Goal: Information Seeking & Learning: Learn about a topic

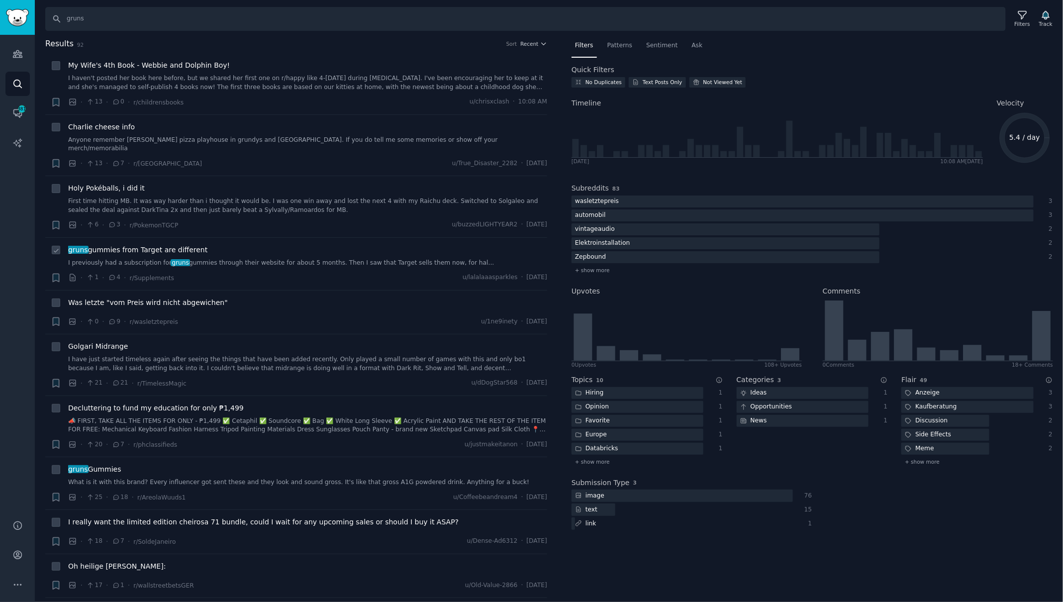
click at [186, 245] on span "gruns gummies from Target are different" at bounding box center [137, 250] width 139 height 10
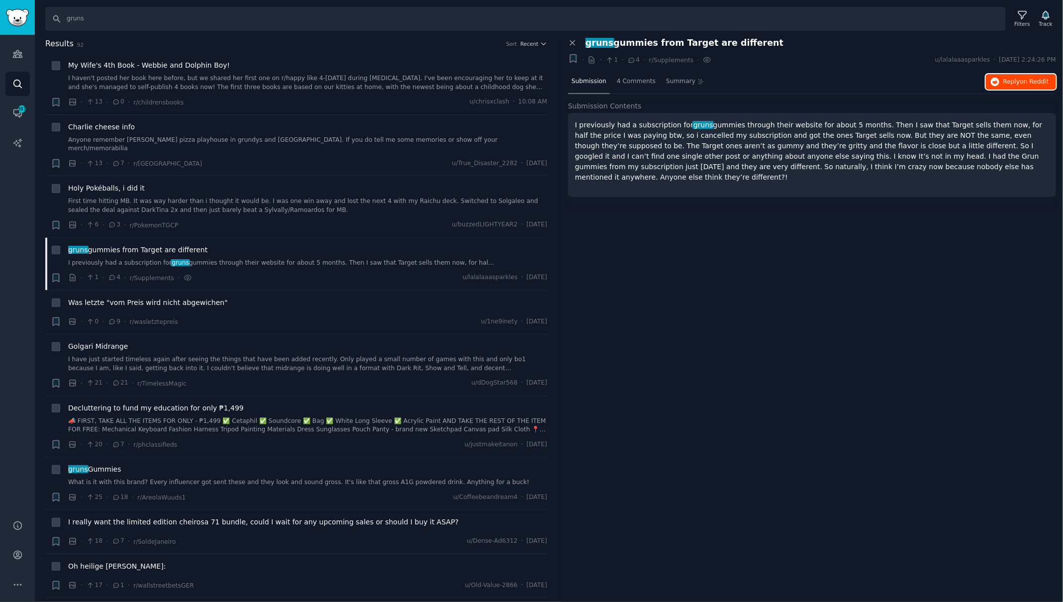
click at [1029, 80] on span "on Reddit" at bounding box center [1035, 81] width 29 height 7
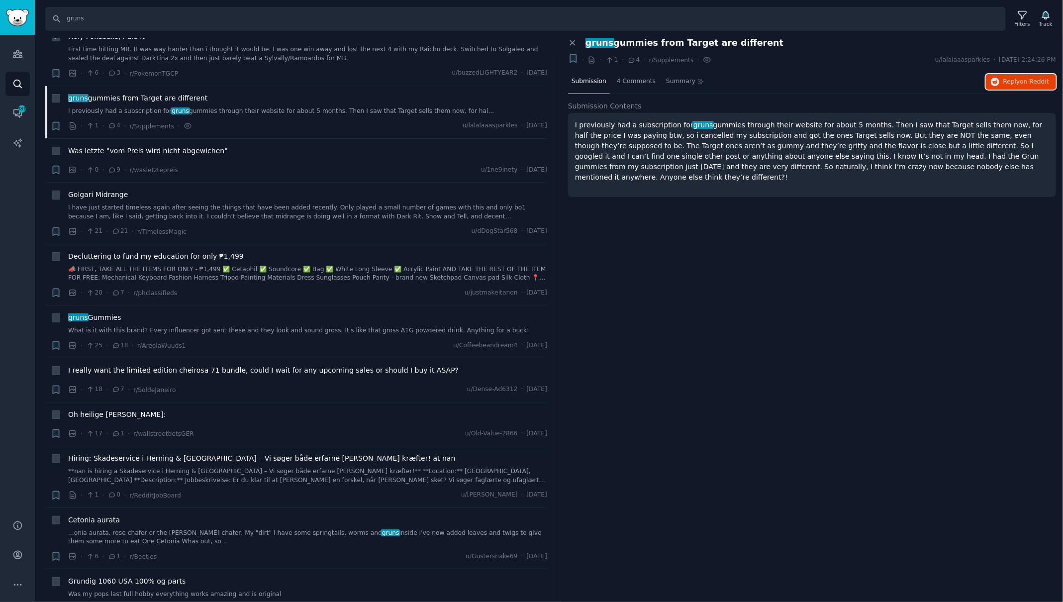
scroll to position [160, 0]
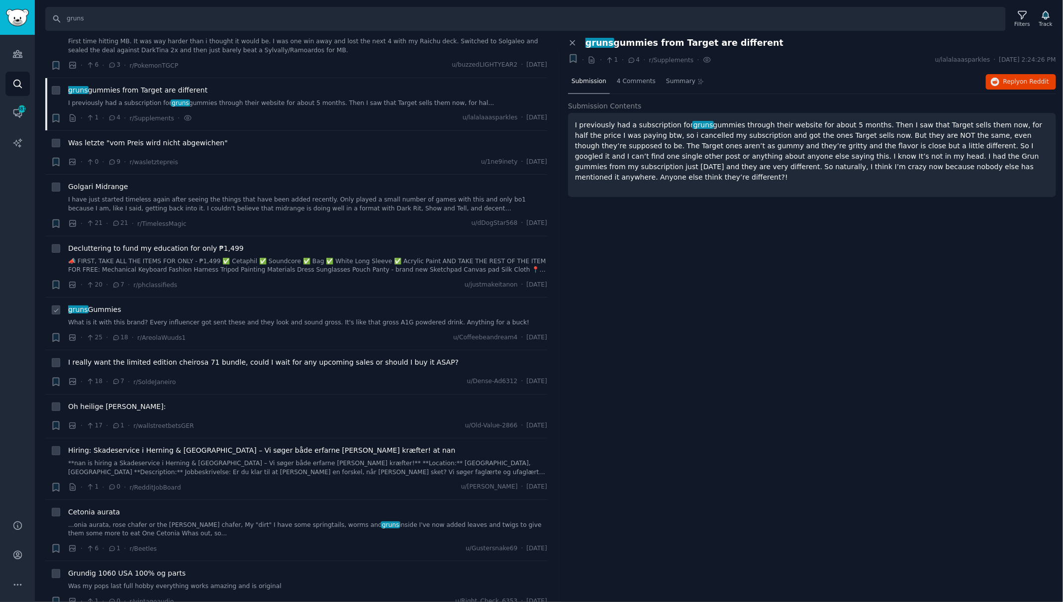
click at [99, 305] on span "gruns Gummies" at bounding box center [94, 310] width 53 height 10
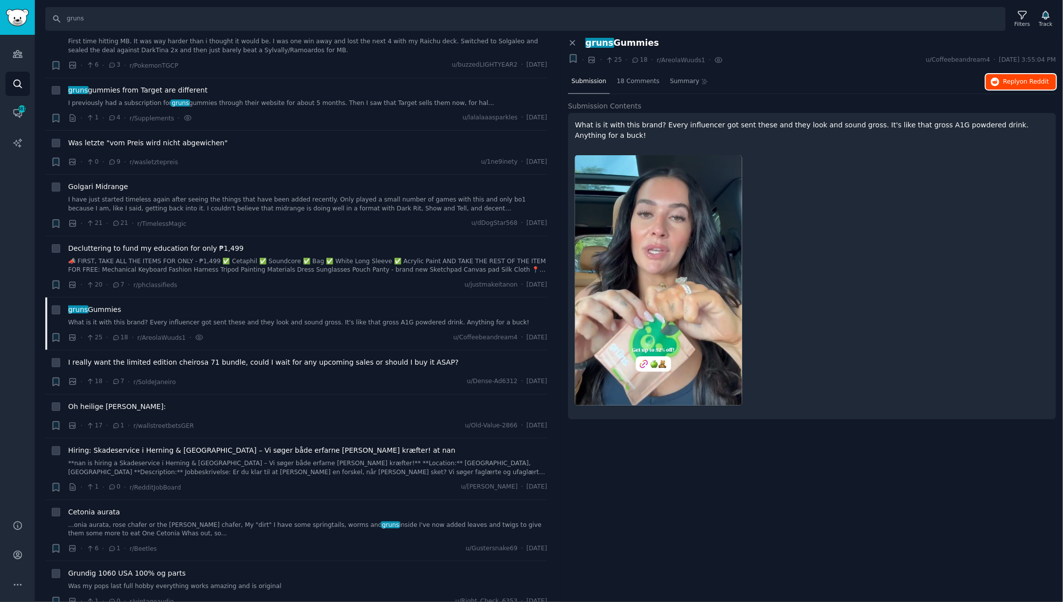
click at [1023, 80] on span "on Reddit" at bounding box center [1035, 81] width 29 height 7
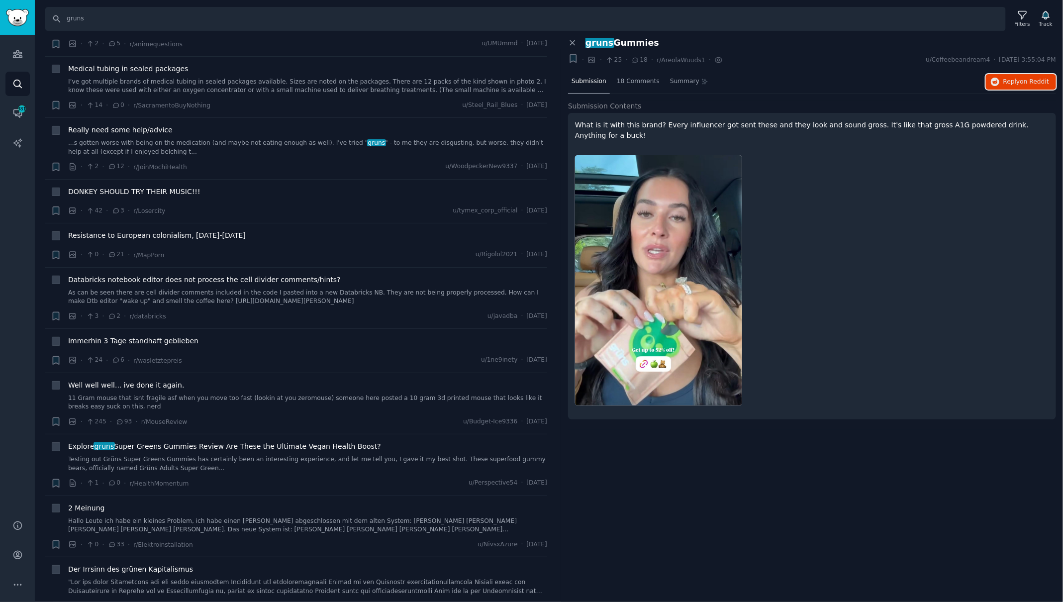
scroll to position [787, 0]
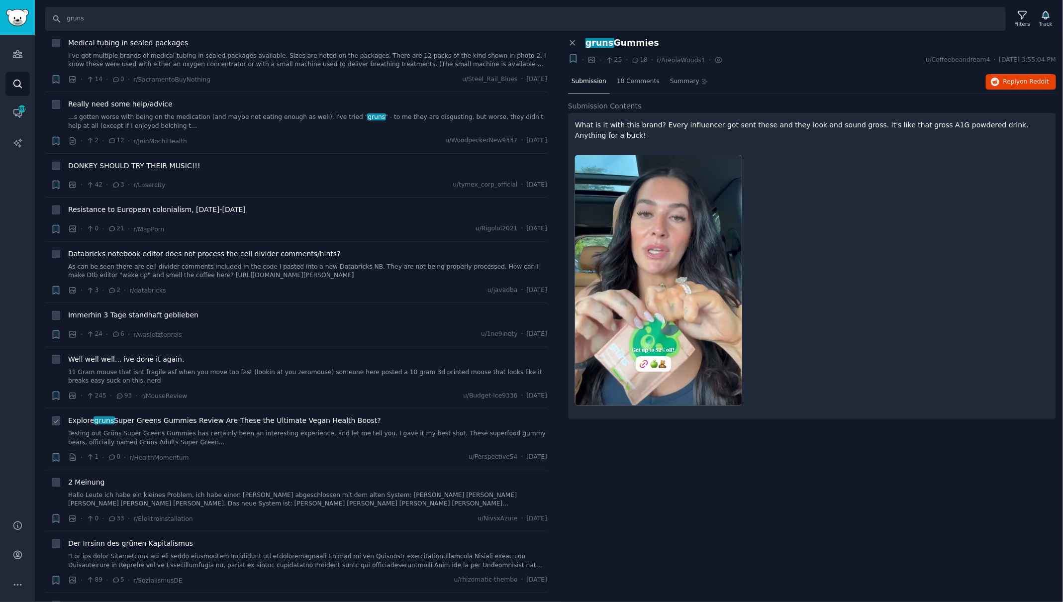
click at [268, 415] on span "Explore gruns Super Greens Gummies Review Are These the Ultimate Vegan Health B…" at bounding box center [224, 420] width 313 height 10
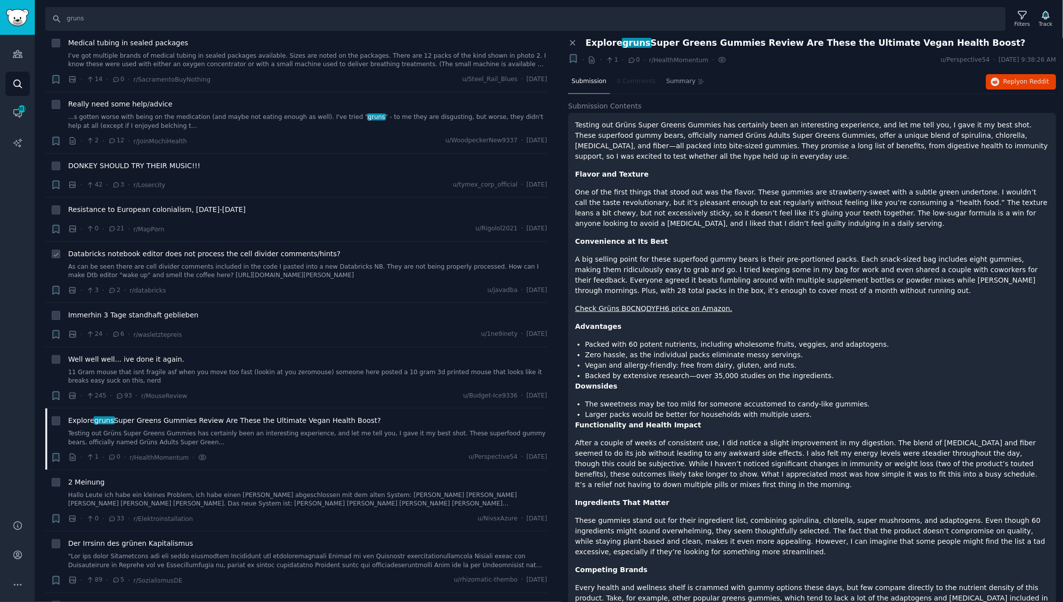
click at [338, 263] on link "As can be seen there are cell divider comments included in the code I pasted in…" at bounding box center [307, 271] width 479 height 17
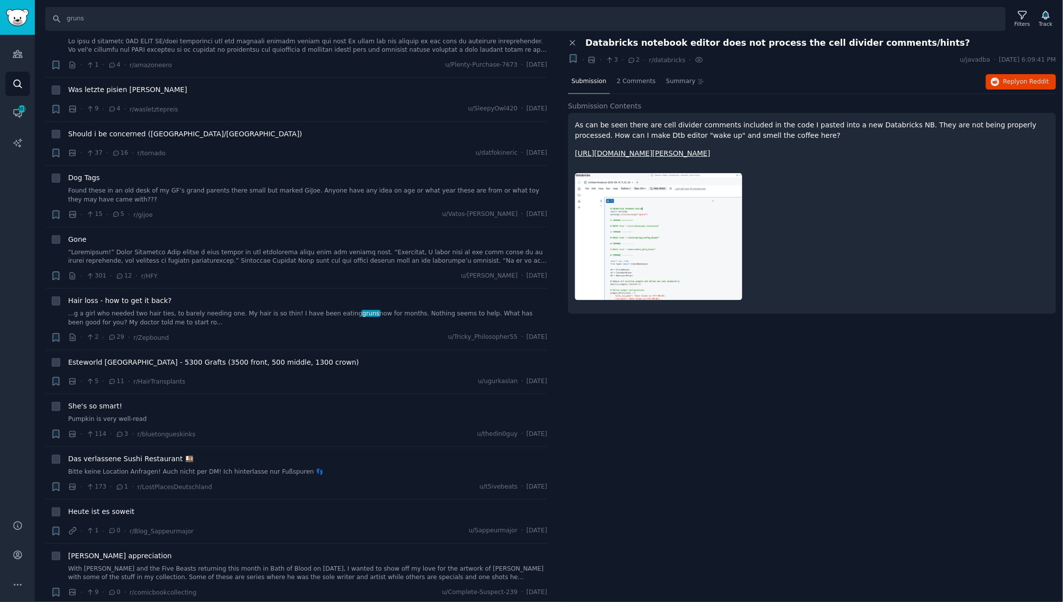
scroll to position [1369, 0]
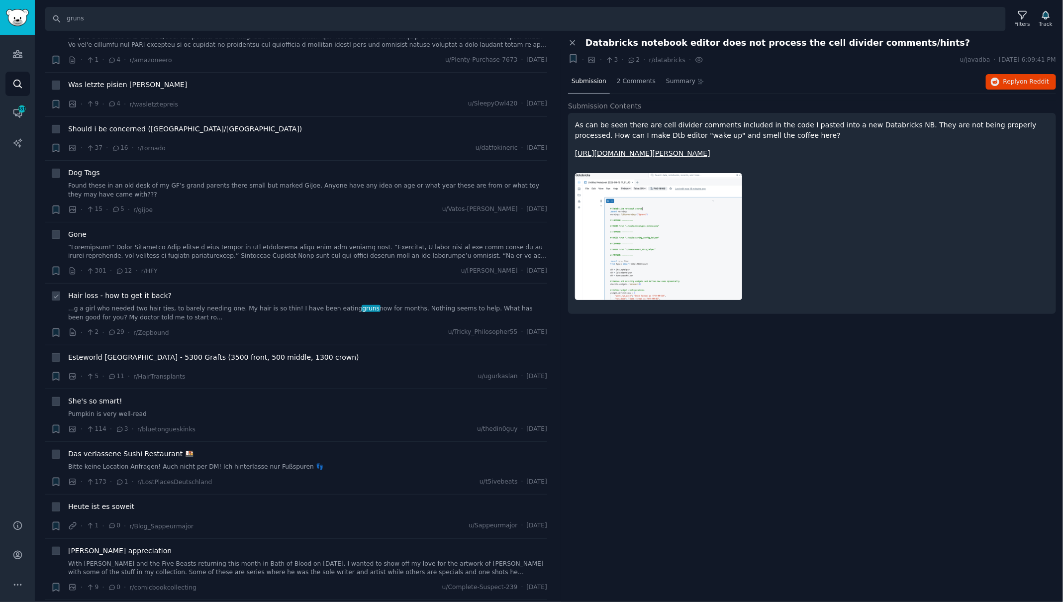
click at [294, 291] on div "Hair loss - how to get it back? ...g a girl who needed two hair ties, to barely…" at bounding box center [307, 306] width 479 height 31
click at [157, 291] on span "Hair loss - how to get it back?" at bounding box center [119, 296] width 103 height 10
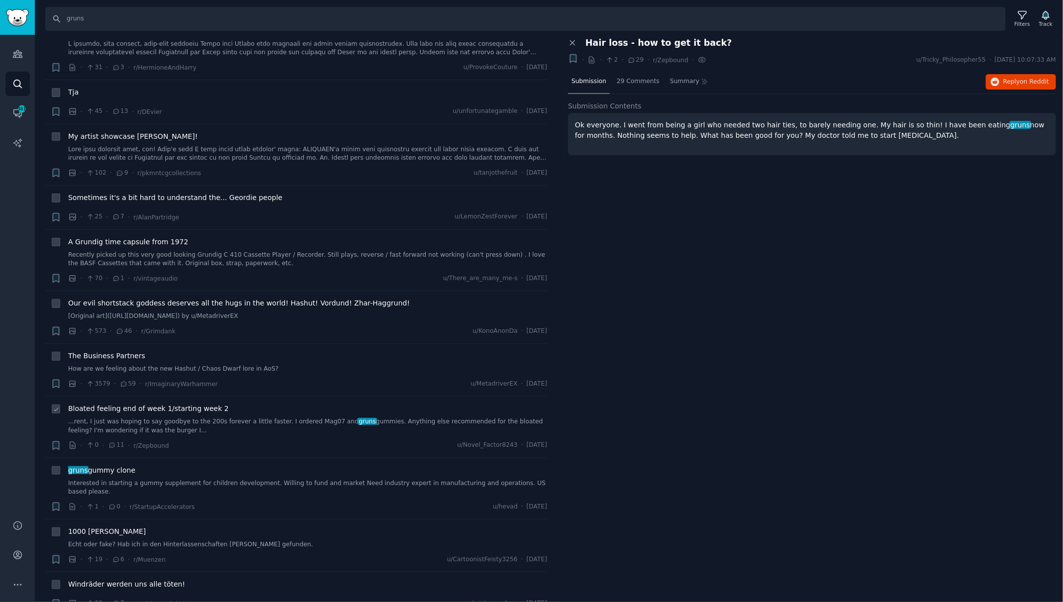
scroll to position [2486, 0]
click at [202, 403] on span "Bloated feeling end of week 1/starting week 2" at bounding box center [148, 408] width 161 height 10
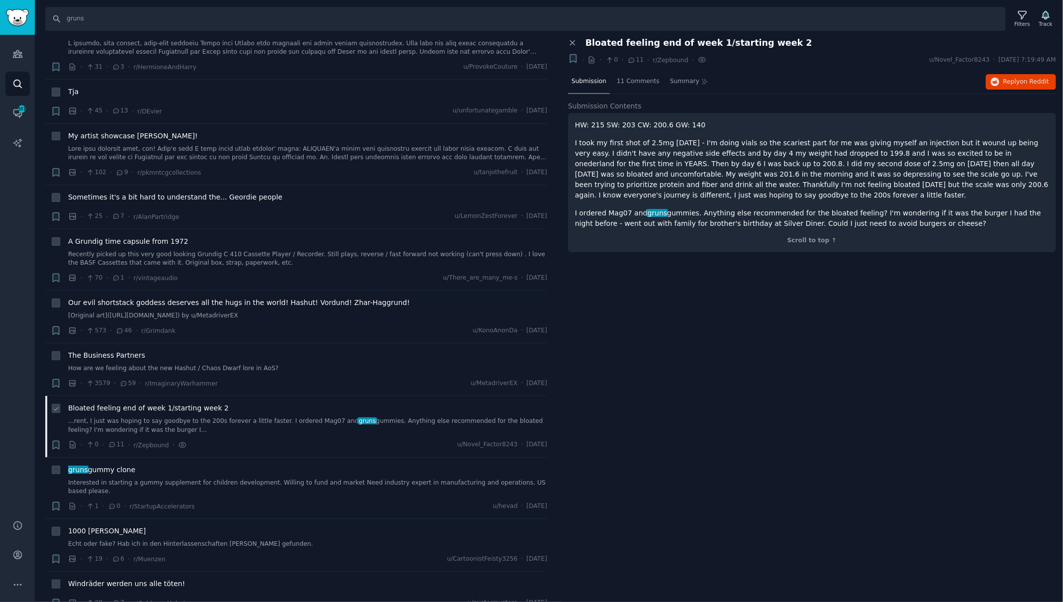
scroll to position [2503, 0]
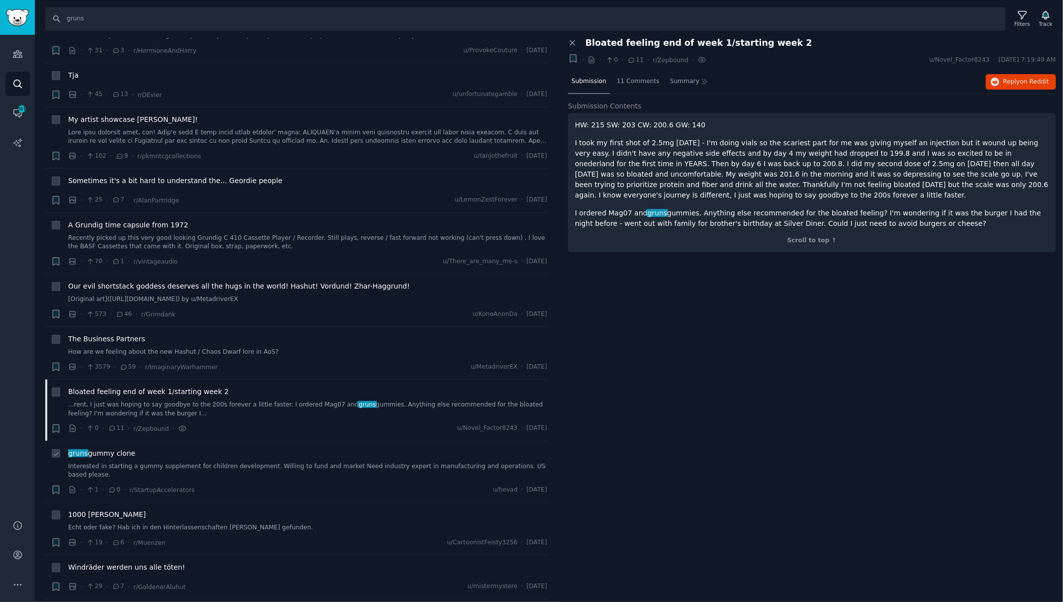
click at [207, 462] on link "Interested in starting a gummy supplement for children development. Willing to …" at bounding box center [307, 470] width 479 height 17
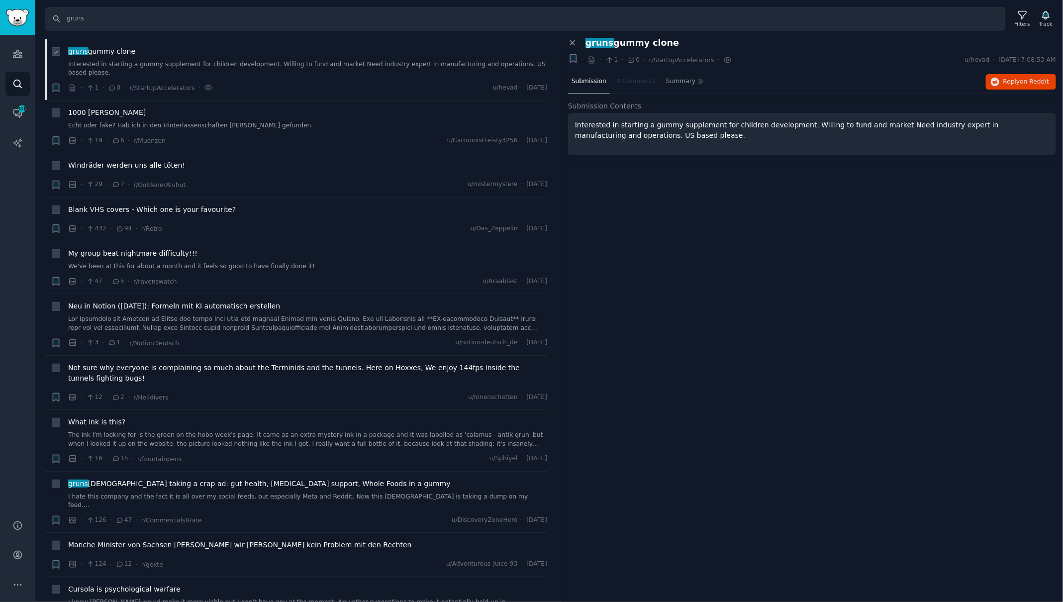
scroll to position [2912, 0]
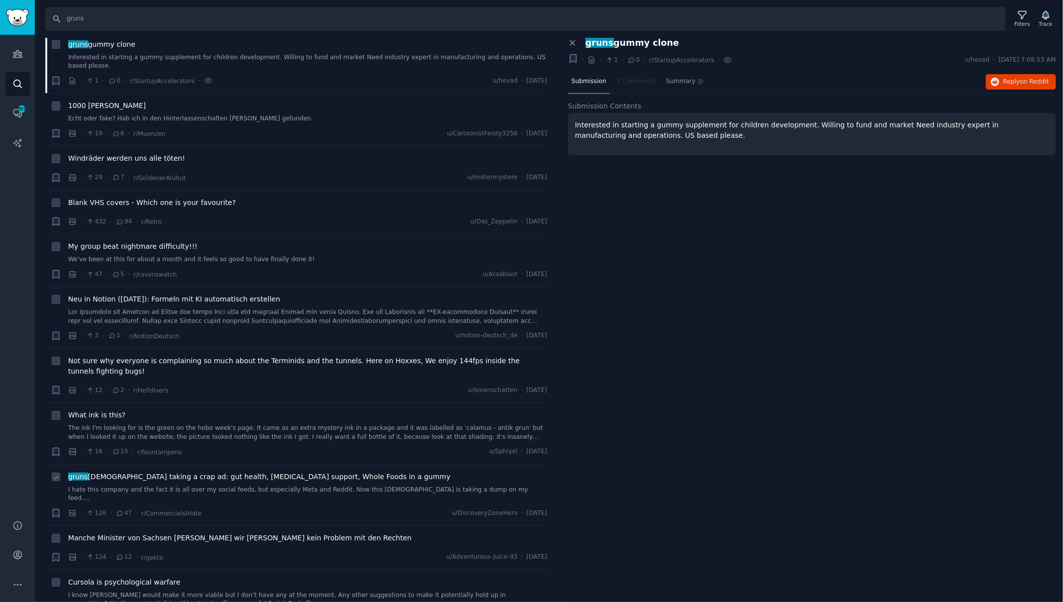
click at [308, 472] on span "gruns [DEMOGRAPHIC_DATA] taking a crap ad: gut health, [MEDICAL_DATA] support, …" at bounding box center [259, 477] width 383 height 10
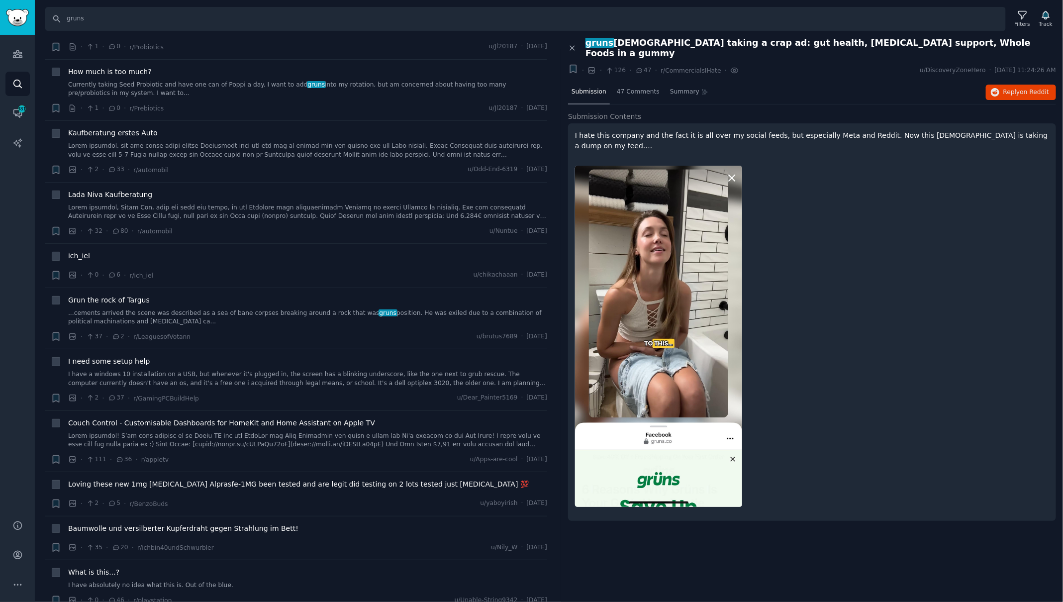
scroll to position [4024, 0]
